Goal: Task Accomplishment & Management: Check status

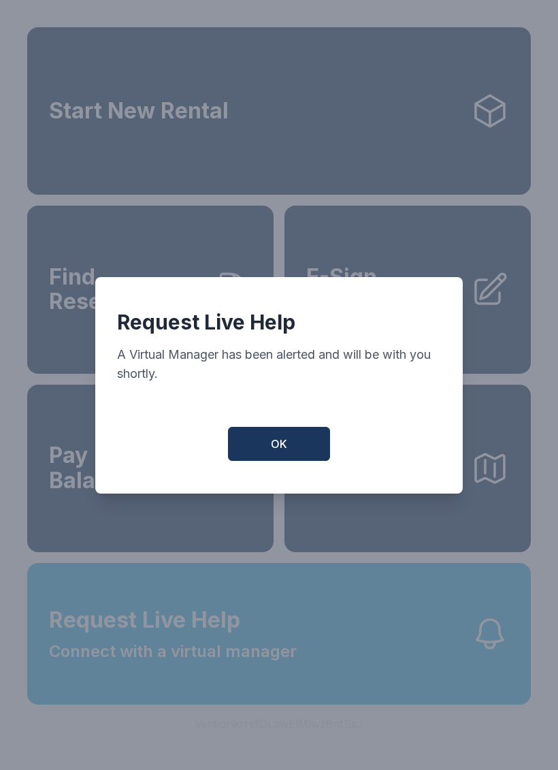
click at [275, 452] on span "OK" at bounding box center [279, 444] width 16 height 16
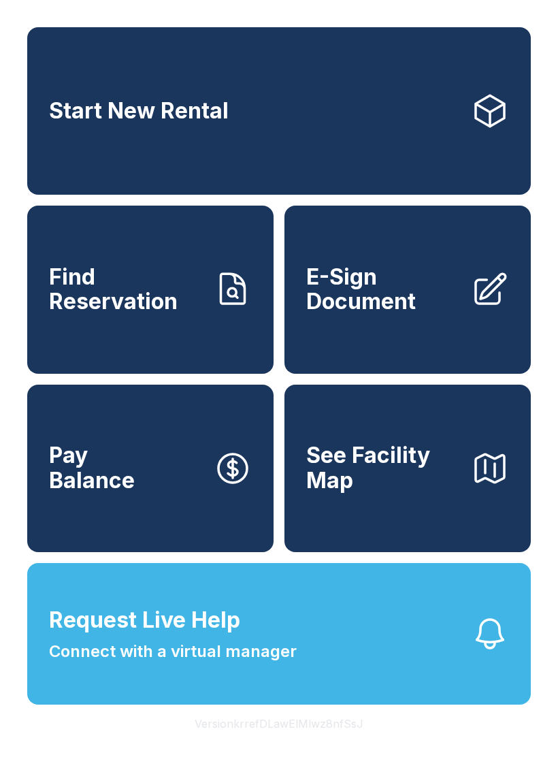
click at [378, 493] on span "See Facility Map" at bounding box center [383, 468] width 154 height 50
click at [84, 301] on span "Find Reservation" at bounding box center [126, 290] width 154 height 50
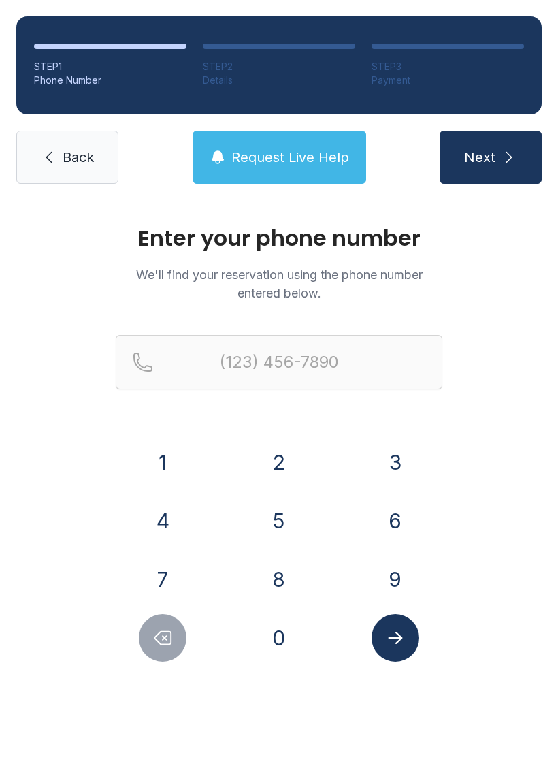
click at [391, 506] on button "6" at bounding box center [396, 521] width 48 height 48
click at [270, 576] on button "8" at bounding box center [279, 579] width 48 height 48
click at [166, 570] on button "7" at bounding box center [163, 579] width 48 height 48
click at [378, 524] on button "6" at bounding box center [396, 521] width 48 height 48
type input "(687) 6"
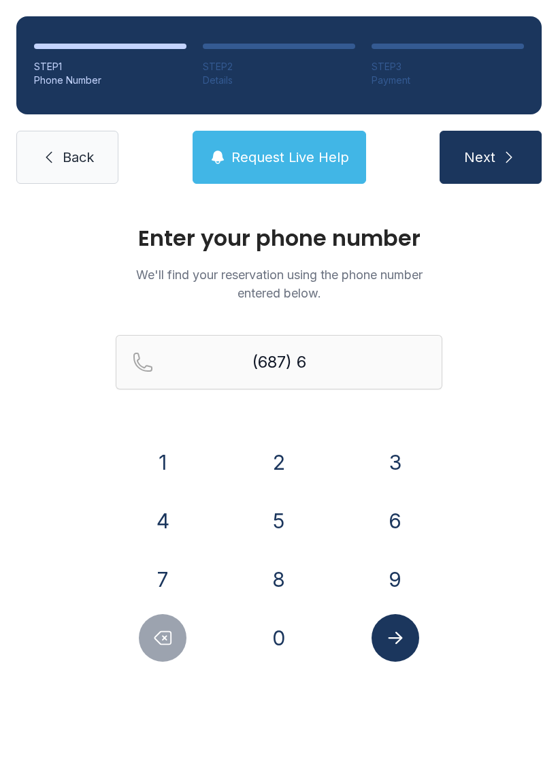
click at [195, 458] on div "1" at bounding box center [163, 462] width 95 height 48
click at [68, 165] on span "Back" at bounding box center [78, 157] width 31 height 19
